Goal: Information Seeking & Learning: Find specific fact

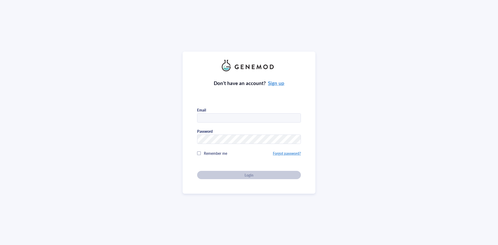
type input "[PERSON_NAME][EMAIL_ADDRESS][DOMAIN_NAME]"
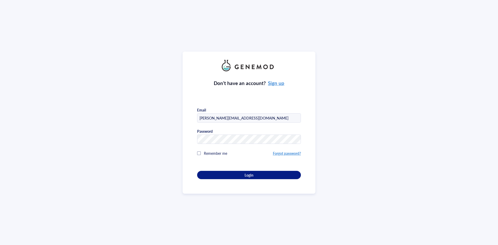
click at [197, 154] on div "Remember me" at bounding box center [235, 153] width 76 height 10
click at [204, 175] on button "Login" at bounding box center [249, 175] width 104 height 8
click at [213, 174] on div "Login" at bounding box center [248, 175] width 87 height 5
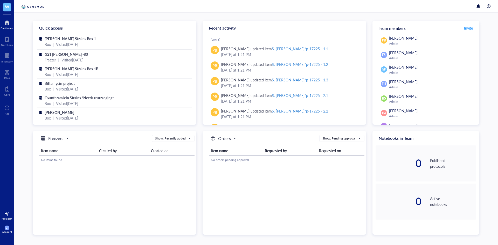
click at [6, 227] on span "EH" at bounding box center [7, 228] width 3 height 2
click at [29, 207] on link "Account settings" at bounding box center [36, 210] width 34 height 9
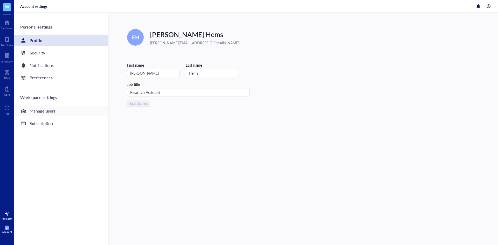
click at [46, 112] on div "Manage users" at bounding box center [43, 110] width 26 height 7
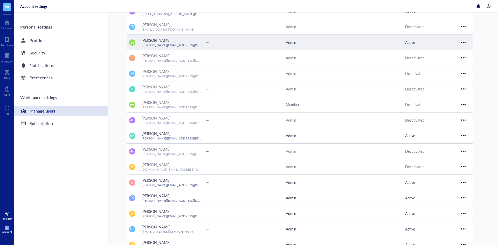
scroll to position [117, 0]
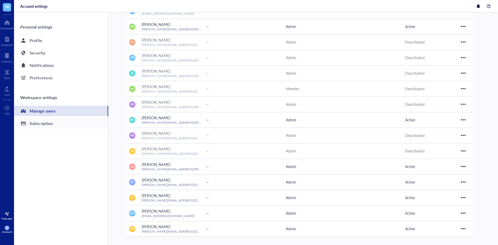
click at [45, 124] on div "Subscription" at bounding box center [41, 123] width 23 height 7
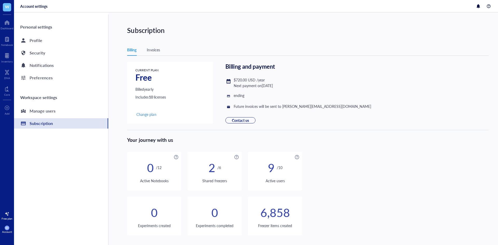
click at [153, 47] on div "Invoices" at bounding box center [153, 50] width 13 height 6
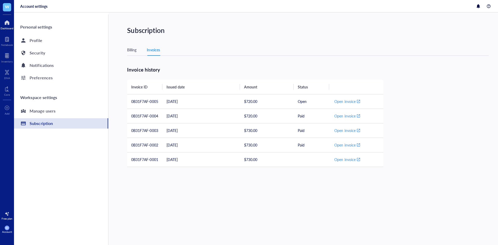
click at [6, 25] on div at bounding box center [7, 22] width 13 height 8
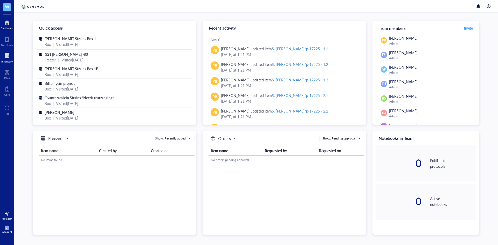
click at [9, 55] on div at bounding box center [6, 56] width 11 height 8
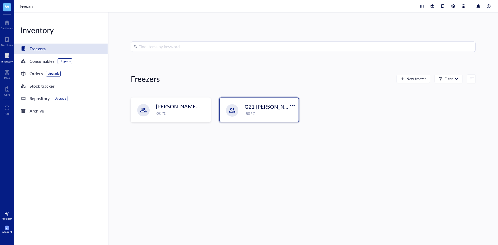
click at [251, 108] on span "G21 [PERSON_NAME] -80" at bounding box center [275, 106] width 62 height 7
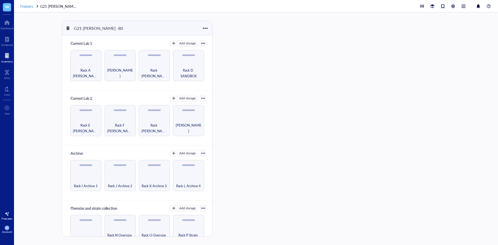
click at [22, 6] on span "Freezers" at bounding box center [26, 6] width 13 height 5
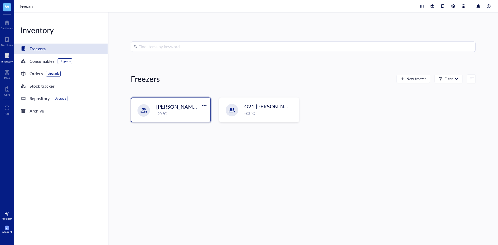
click at [164, 110] on span "[PERSON_NAME] -20 Archive" at bounding box center [190, 106] width 69 height 7
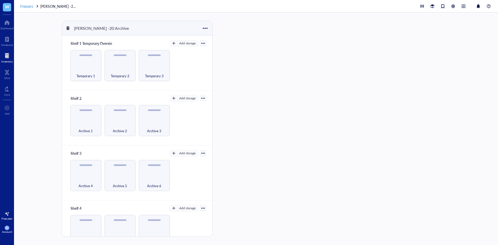
click at [24, 7] on span "Freezers" at bounding box center [26, 6] width 13 height 5
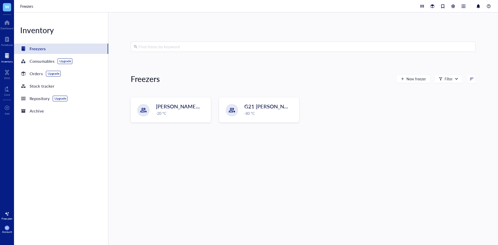
click at [179, 46] on input "search" at bounding box center [305, 47] width 334 height 10
click at [260, 110] on div "G21 [PERSON_NAME] -80 -80 °C" at bounding box center [269, 109] width 51 height 13
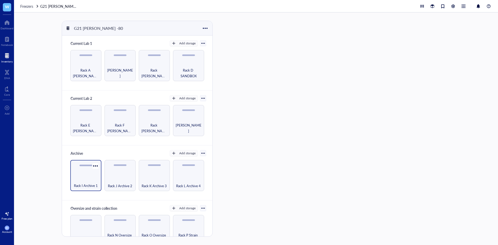
click at [88, 176] on div "Rack I Archive 1" at bounding box center [85, 175] width 31 height 31
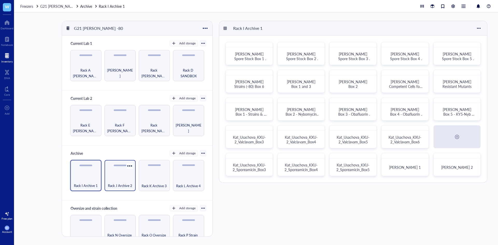
click at [127, 178] on div "Rack J Archive 2" at bounding box center [120, 182] width 26 height 11
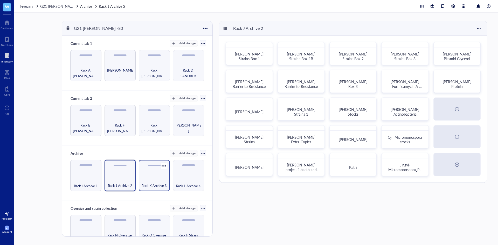
click at [155, 178] on div "Rack K Archive 3" at bounding box center [154, 182] width 26 height 11
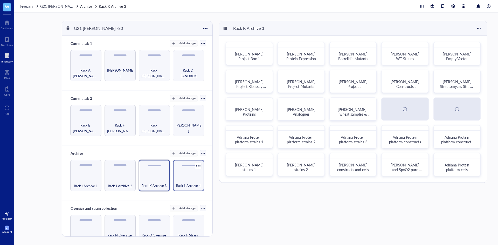
click at [178, 178] on div "Rack L Archive 4" at bounding box center [189, 182] width 26 height 11
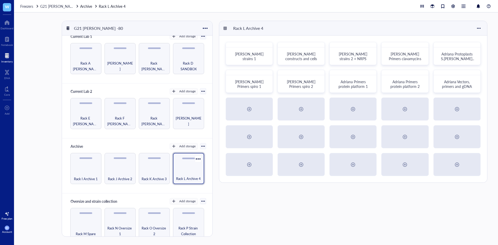
scroll to position [15, 0]
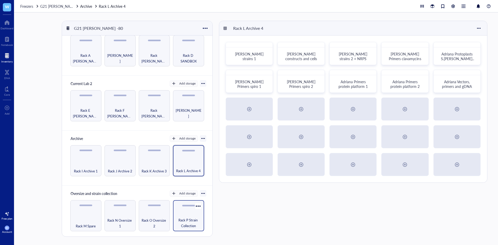
click at [179, 206] on div "Rack P Strain Collection" at bounding box center [188, 215] width 31 height 31
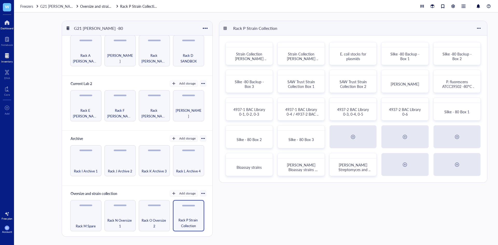
click at [11, 24] on div at bounding box center [7, 22] width 13 height 8
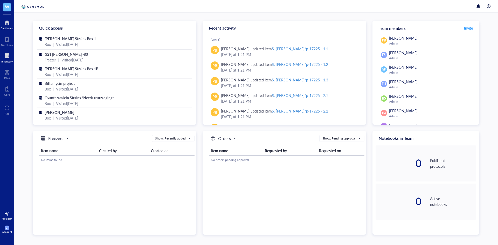
click at [8, 59] on div at bounding box center [6, 56] width 11 height 8
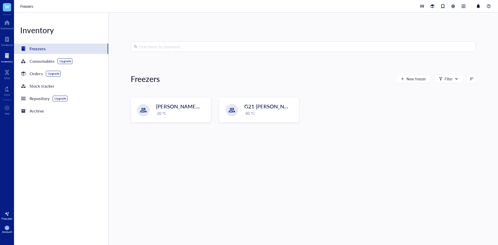
click at [179, 44] on input "search" at bounding box center [305, 47] width 334 height 10
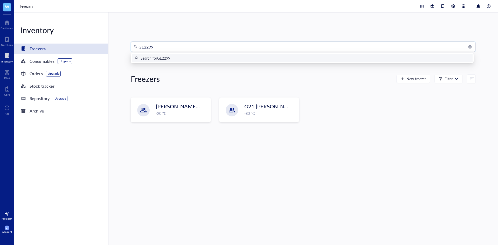
type input "GE2299"
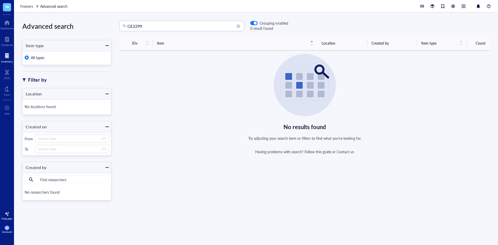
drag, startPoint x: 158, startPoint y: 26, endPoint x: 116, endPoint y: 25, distance: 42.0
click at [116, 25] on div "GE2299 GE2299 Grouping enabled 0 result found" at bounding box center [199, 26] width 177 height 10
paste input "pGE22"
type input "pGE229"
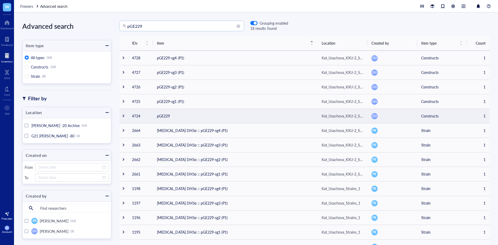
click at [181, 113] on td "pGE229" at bounding box center [235, 116] width 165 height 15
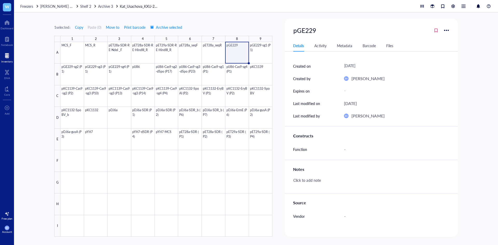
scroll to position [52, 0]
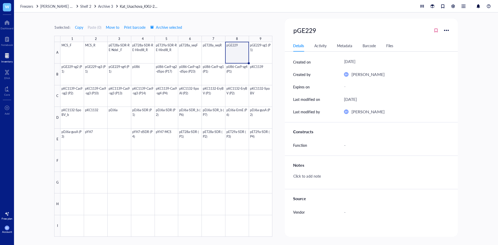
click at [319, 32] on div "pGE229" at bounding box center [371, 30] width 173 height 11
click at [317, 31] on div "pGE229" at bounding box center [304, 30] width 27 height 11
type input "pGE229 pIJ13104"
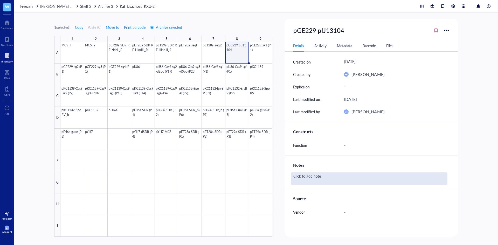
click at [313, 178] on div "Click to add note" at bounding box center [369, 178] width 156 height 12
click at [316, 174] on div "Click to add note" at bounding box center [369, 178] width 156 height 12
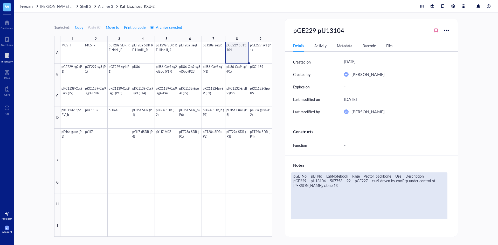
click at [307, 177] on textarea "pGE_No pIJ_No LabNotebook Page Vector_backbone Use Description pGE229 pIJ13104 …" at bounding box center [369, 216] width 156 height 86
click at [311, 177] on textarea "pGE_No: pIJ_No LabNotebook Page Vector_backbone Use Description pGE229 pIJ13104…" at bounding box center [369, 216] width 156 height 86
click at [304, 181] on textarea "pGE_No: pIJ_No LabNotebook Page Vector_backbone Use Description pGE229 pIJ13104…" at bounding box center [369, 216] width 156 height 86
click at [310, 180] on textarea "pGE_No: pIJ_No: LabNotebook Page Vector_backbone Use Description pGE229 pIJ1310…" at bounding box center [369, 216] width 156 height 86
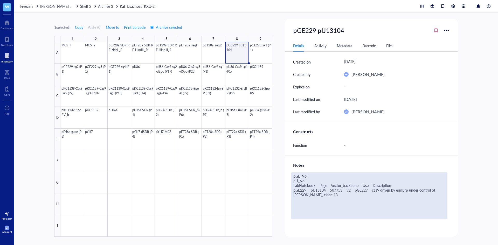
click at [313, 184] on textarea "pGE_No: pIJ_No: LabNotebook Page Vector_backbone Use Description pGE229 pIJ1310…" at bounding box center [369, 216] width 156 height 86
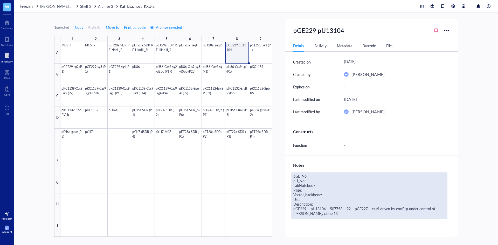
drag, startPoint x: 305, startPoint y: 209, endPoint x: 292, endPoint y: 209, distance: 13.7
click at [292, 209] on textarea "pGE_No: pIJ_No: LabNotebook: Page: Vector_backbone: Use: Description: pGE229 pI…" at bounding box center [369, 216] width 156 height 86
click at [310, 178] on textarea "pGE_No: pIJ_No: LabNotebook: Page: Vector_backbone: Use: Description: pIJ13104 …" at bounding box center [369, 216] width 156 height 86
drag, startPoint x: 297, startPoint y: 209, endPoint x: 312, endPoint y: 208, distance: 14.6
click at [312, 208] on textarea "pGE_No: pGE229 pIJ_No: LabNotebook: Page: Vector_backbone: Use: Description: pI…" at bounding box center [369, 216] width 156 height 86
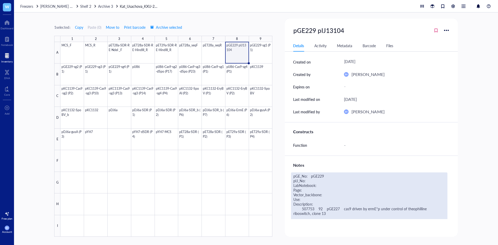
click at [309, 182] on textarea "pGE_No: pGE229 pIJ_No: LabNotebook: Page: Vector_backbone: Use: Description: 50…" at bounding box center [369, 216] width 156 height 86
drag, startPoint x: 302, startPoint y: 208, endPoint x: 312, endPoint y: 208, distance: 10.9
click at [312, 208] on textarea "pGE_No: pGE229 pIJ_No: pIJ13104 LabNotebook: Page: Vector_backbone: Use: Descri…" at bounding box center [369, 216] width 156 height 86
click at [321, 186] on textarea "pGE_No: pGE229 pIJ_No: pIJ13104 LabNotebook: Page: Vector_backbone: Use: Descri…" at bounding box center [369, 216] width 156 height 86
click at [315, 190] on textarea "pGE_No: pGE229 pIJ_No: pIJ13104 LabNotebook: 507753 Page: Vector_backbone: Use:…" at bounding box center [369, 216] width 156 height 86
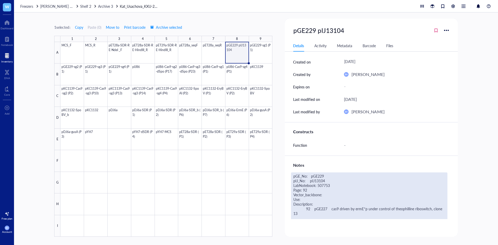
drag, startPoint x: 313, startPoint y: 209, endPoint x: 325, endPoint y: 209, distance: 11.4
click at [325, 209] on textarea "pGE_No: pGE229 pIJ_No: pIJ13104 LabNotebook: 507753 Page: 92 Vector_backbone: U…" at bounding box center [369, 216] width 156 height 86
click at [327, 196] on textarea "pGE_No: pGE229 pIJ_No: pIJ13104 LabNotebook: 507753 Page: 92 Vector_backbone: U…" at bounding box center [369, 216] width 156 height 86
drag, startPoint x: 330, startPoint y: 210, endPoint x: 429, endPoint y: 210, distance: 99.3
click at [429, 210] on textarea "pGE_No: pGE229 pIJ_No: pIJ13104 LabNotebook: 507753 Page: 92 Vector_backbone: p…" at bounding box center [369, 216] width 156 height 86
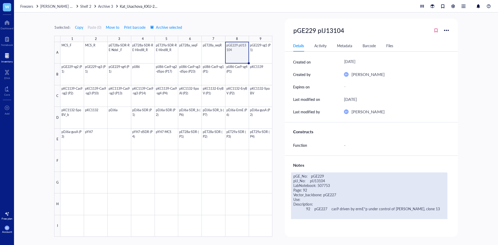
drag, startPoint x: 327, startPoint y: 211, endPoint x: 294, endPoint y: 201, distance: 34.4
click at [294, 201] on textarea "pGE_No: pGE229 pIJ_No: pIJ13104 LabNotebook: 507753 Page: 92 Vector_backbone: p…" at bounding box center [369, 216] width 156 height 86
click at [293, 177] on textarea "pGE_No: pGE229 pIJ_No: pIJ13104 LabNotebook: 507753 Page: 92 Vector_backbone: p…" at bounding box center [369, 216] width 156 height 86
click at [298, 177] on textarea "pGE_No: pGE229 pIJ_No: pIJ13104 LabNotebook: 507753 Page: 92 Vector_backbone: p…" at bounding box center [369, 216] width 156 height 86
type textarea "From pGE_No: pGE229 pIJ_No: pIJ13104 LabNotebook: 507753 Page: 92 Vector_backbo…"
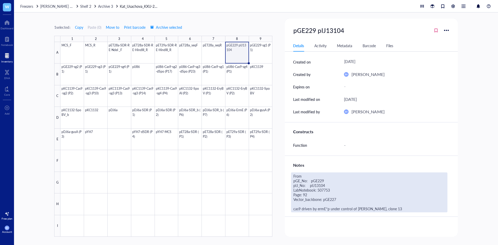
click at [309, 177] on div "From pGE_No: pGE229 pIJ_No: pIJ13104 LabNotebook: 507753 Page: 92 Vector_backbo…" at bounding box center [369, 192] width 156 height 40
click at [307, 175] on textarea "From pGE_No: pGE229 pIJ_No: pIJ13104 LabNotebook: 507753 Page: 92 Vector_backbo…" at bounding box center [369, 192] width 156 height 39
type textarea "From JuanPa pGE_No: pGE229 pIJ_No: pIJ13104 LabNotebook: 507753 Page: 92 Vector…"
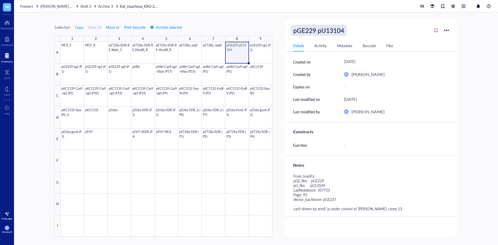
click at [317, 32] on div "pGE229 pIJ13104" at bounding box center [318, 30] width 55 height 11
click at [318, 32] on input "pGE229 pIJ13104" at bounding box center [322, 30] width 62 height 10
type input "pGE229 / pIJ13104"
click at [484, 81] on div "1 selected: Copy Paste ( 0 ) Move to Print barcode Archive selected 1 2 3 4 5 6…" at bounding box center [256, 128] width 484 height 233
